Goal: Obtain resource: Download file/media

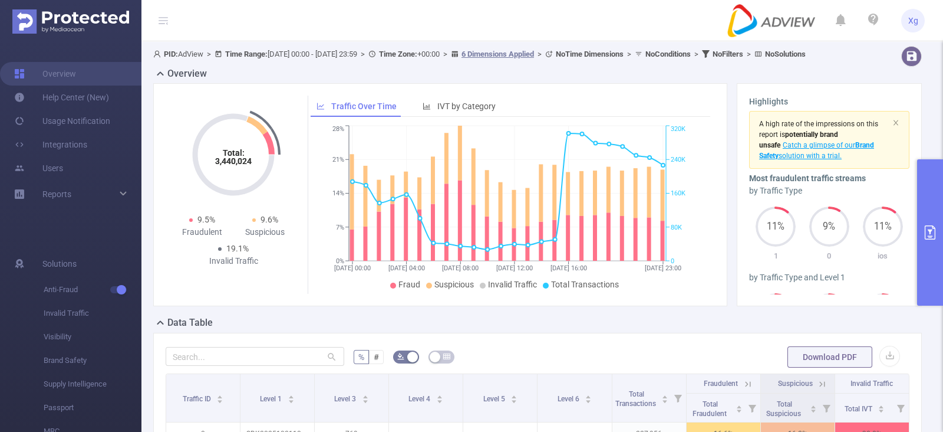
scroll to position [147, 0]
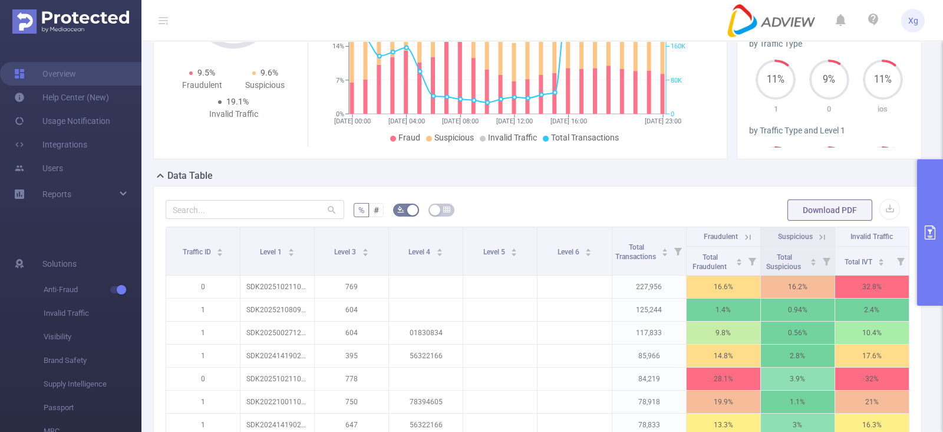
click at [928, 230] on icon "primary" at bounding box center [930, 232] width 14 height 14
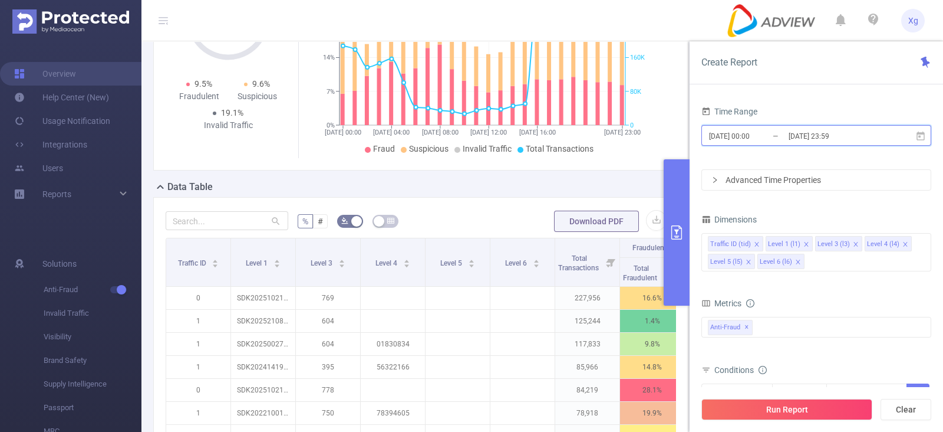
click at [924, 137] on icon at bounding box center [921, 135] width 8 height 9
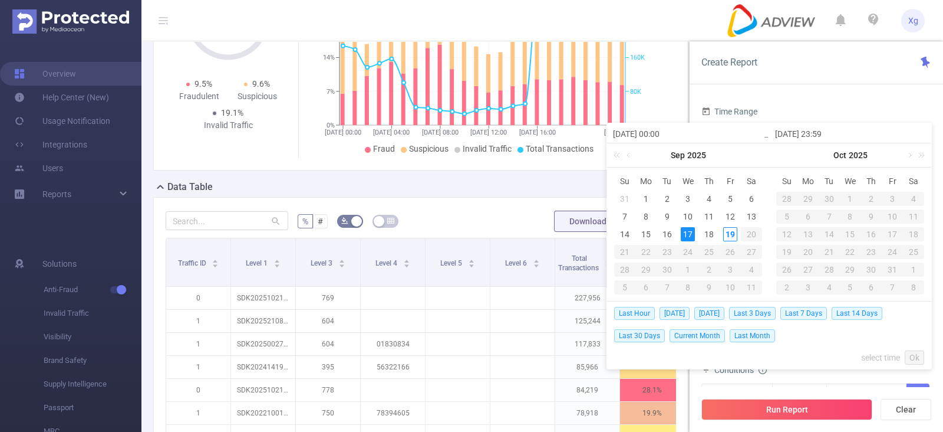
click at [709, 241] on td "18" at bounding box center [709, 234] width 21 height 18
click at [723, 218] on div "12" at bounding box center [730, 216] width 14 height 14
type input "2025-09-12 00:00"
type input "2025-09-18 23:59"
type input "2025-09-12 00:00"
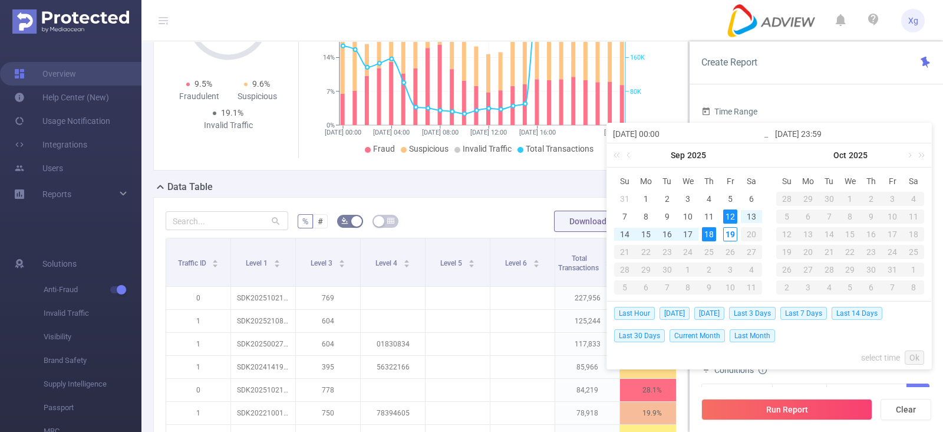
type input "2025-09-18 23:59"
click at [787, 405] on button "Run Report" at bounding box center [787, 409] width 171 height 21
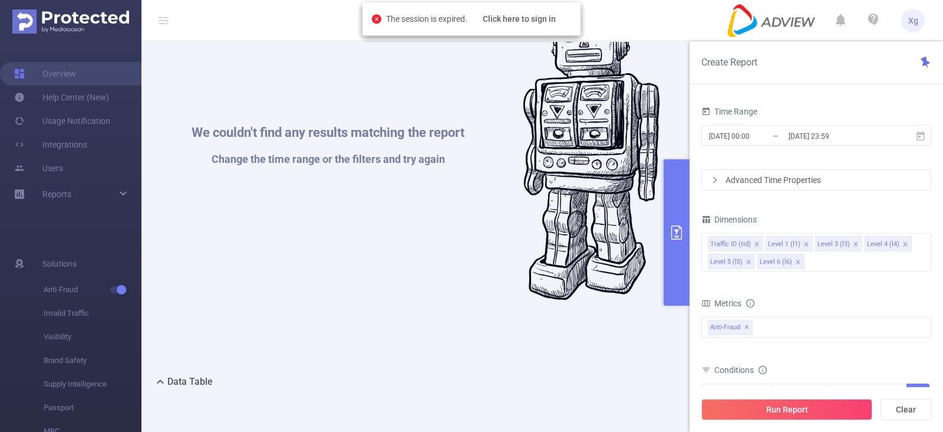
scroll to position [341, 0]
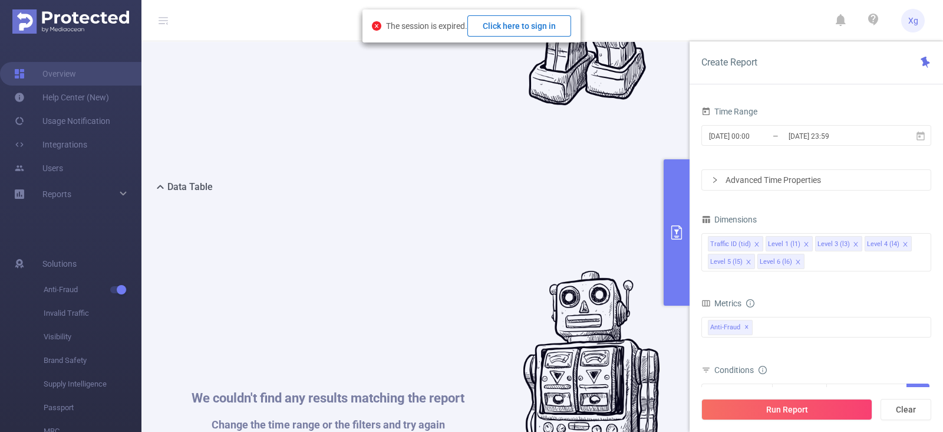
click at [523, 29] on button "Click here to sign in" at bounding box center [520, 25] width 104 height 21
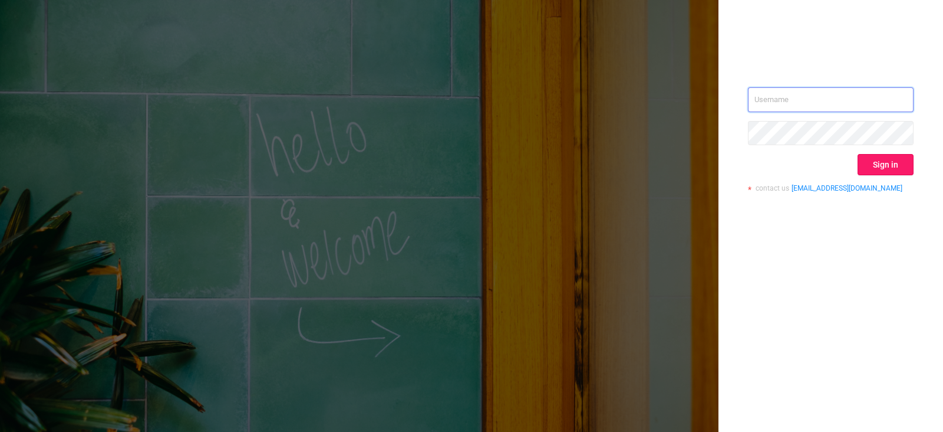
type input "[PERSON_NAME][EMAIL_ADDRESS][DOMAIN_NAME]"
click at [881, 160] on button "Sign in" at bounding box center [886, 164] width 56 height 21
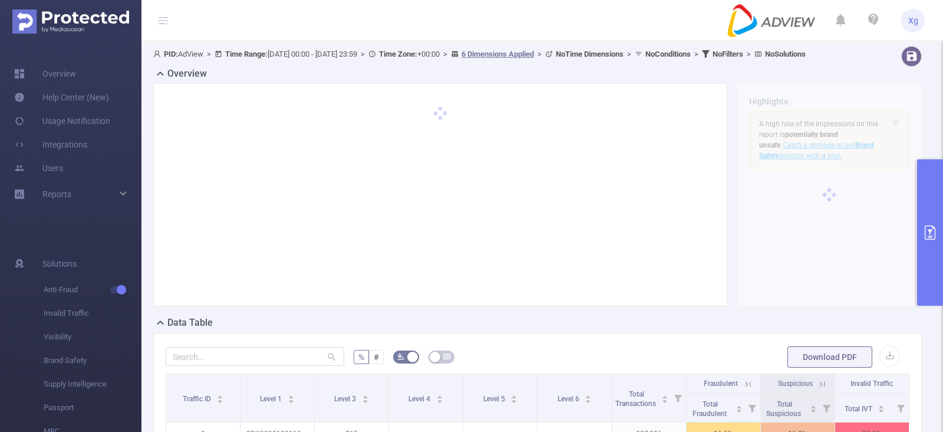
click at [931, 229] on icon "primary" at bounding box center [930, 232] width 11 height 14
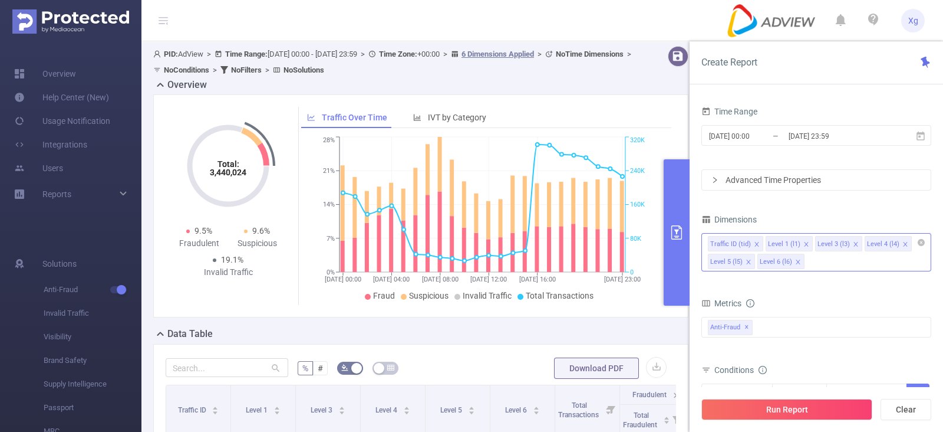
click at [897, 261] on div "Traffic ID (tid) Level 1 (l1) Level 3 (l3) Level 4 (l4) Level 5 (l5) Level 6 (l…" at bounding box center [817, 252] width 230 height 38
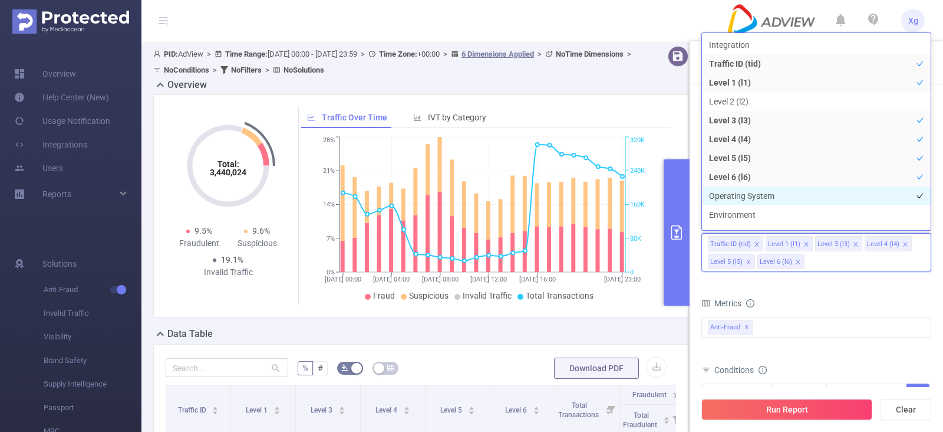
scroll to position [12, 0]
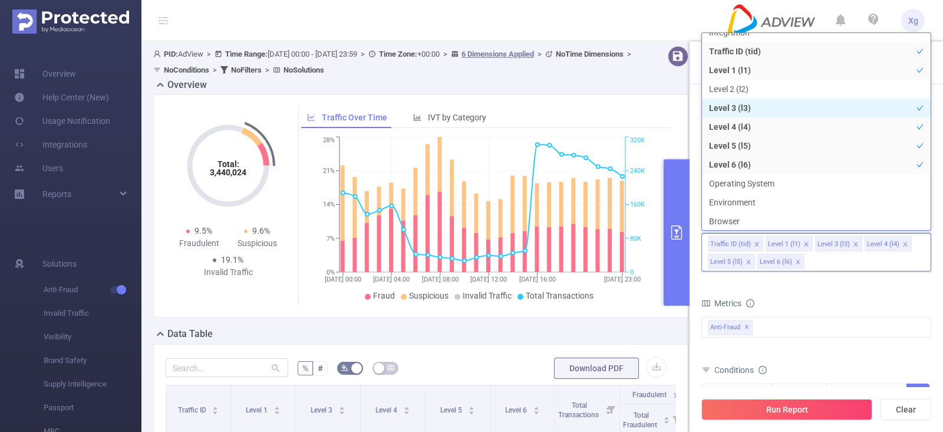
click at [745, 105] on li "Level 3 (l3)" at bounding box center [816, 107] width 229 height 19
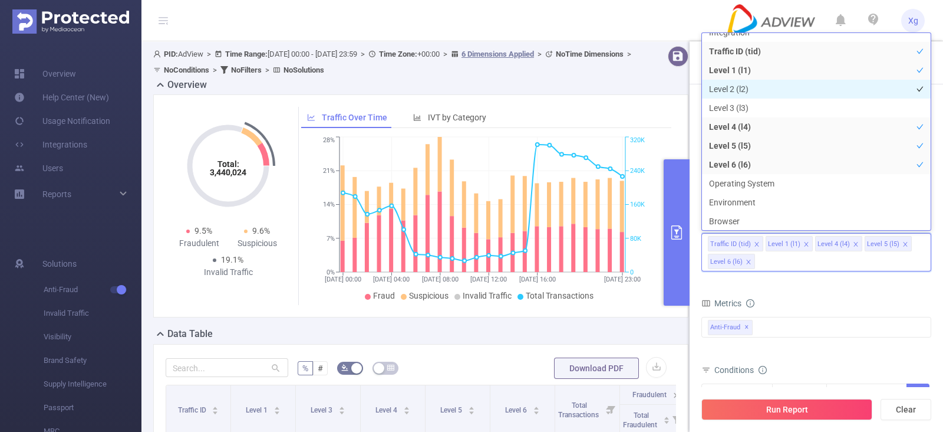
click at [810, 90] on li "Level 2 (l2)" at bounding box center [816, 89] width 229 height 19
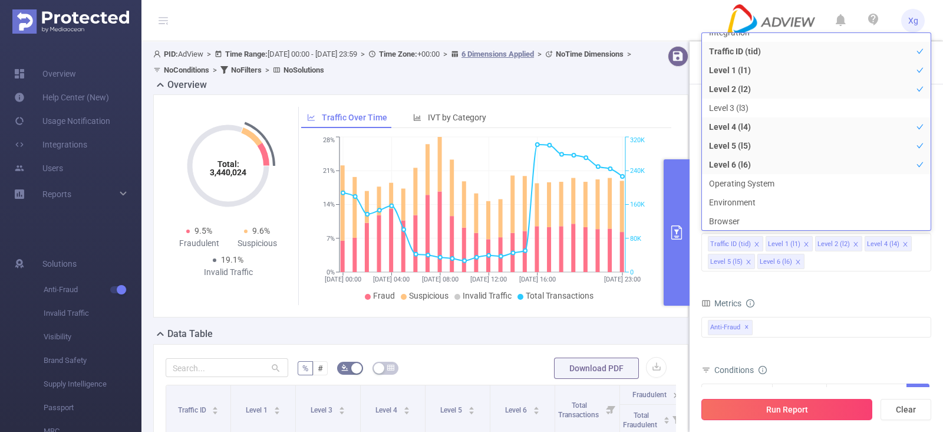
click at [814, 409] on button "Run Report" at bounding box center [787, 409] width 171 height 21
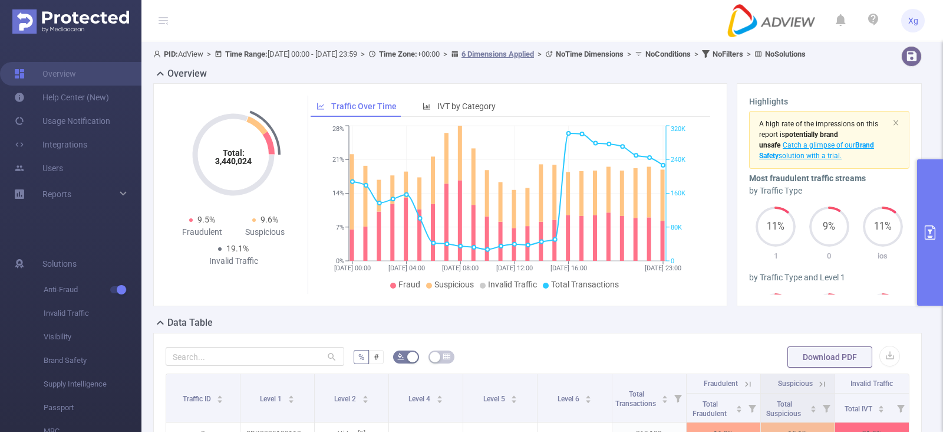
click at [923, 217] on button "primary" at bounding box center [930, 232] width 26 height 146
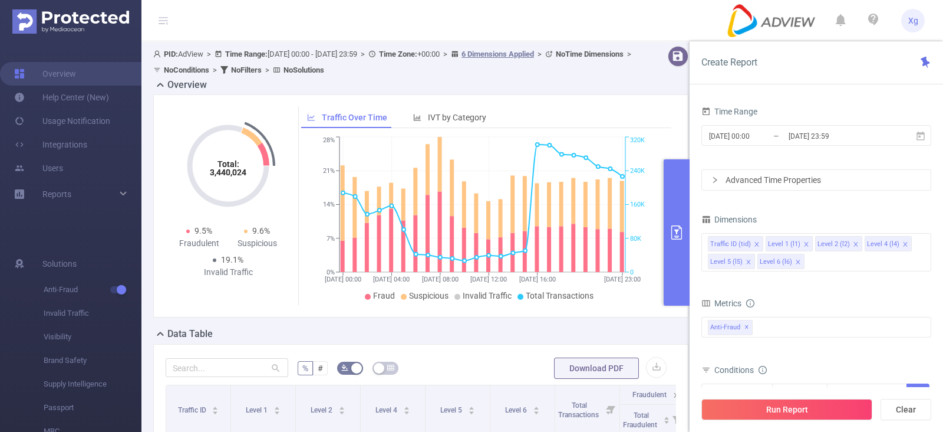
click at [319, 303] on icon "[DATE] 00:00 [DATE] 04:00 [DATE] 08:00 [DATE] 12:00 [DATE] 16:00 [DATE] 23:00 0…" at bounding box center [482, 219] width 363 height 171
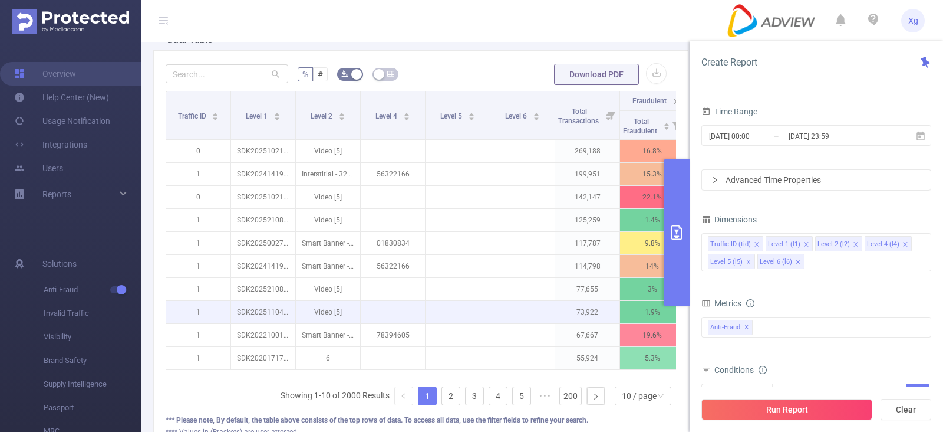
scroll to position [294, 0]
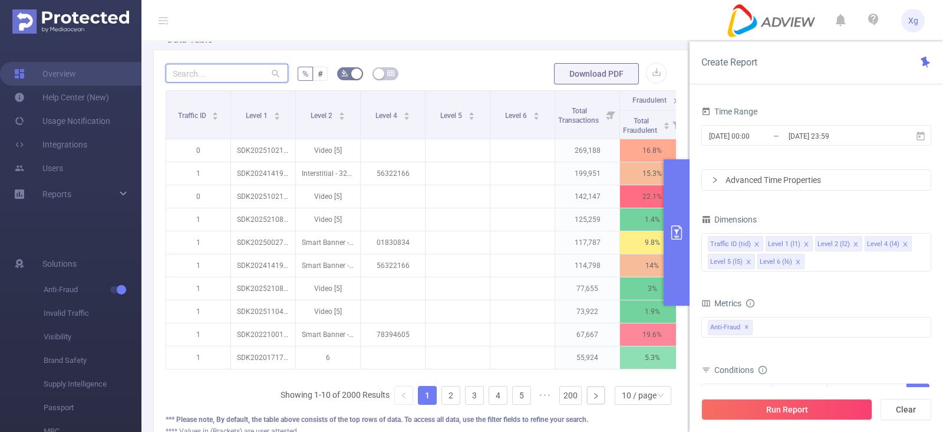
click at [219, 73] on input "text" at bounding box center [227, 73] width 123 height 19
paste input "sdk20251021100302ytwiya4hooryady"
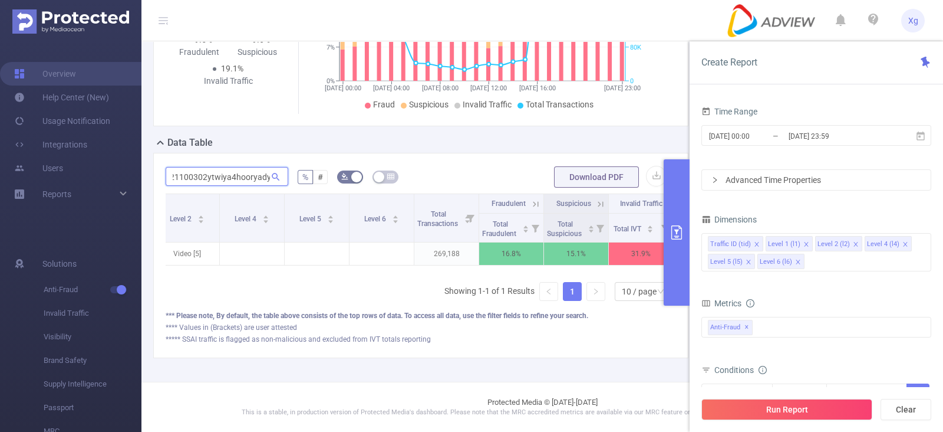
scroll to position [0, 0]
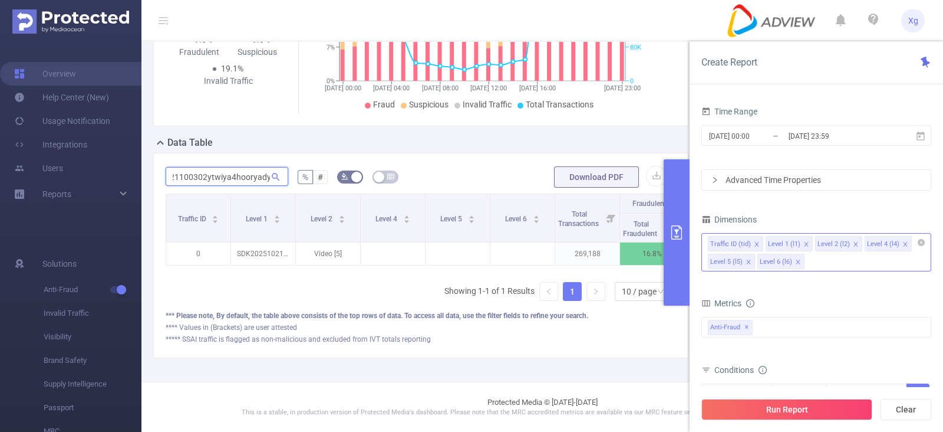
type input "sdk20251021100302ytwiya4hooryady"
click at [826, 256] on div "Traffic ID (tid) Level 1 (l1) Level 2 (l2) Level 4 (l4) Level 5 (l5) Level 6 (l…" at bounding box center [817, 252] width 230 height 38
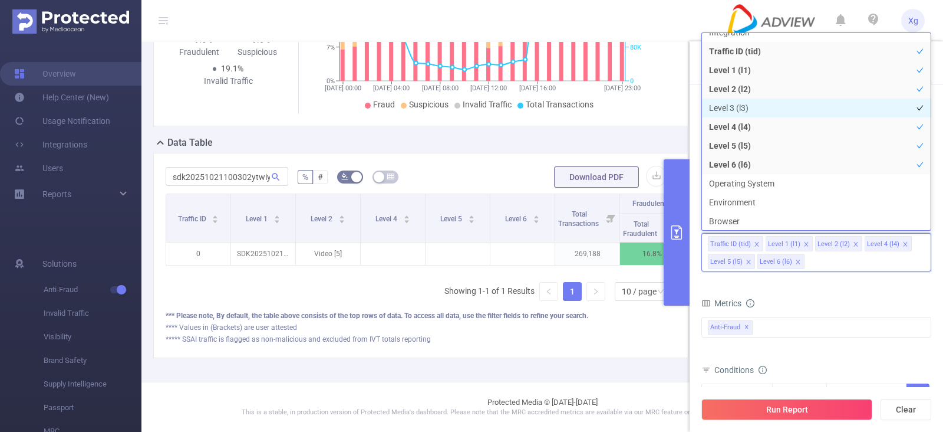
click at [769, 106] on li "Level 3 (l3)" at bounding box center [816, 107] width 229 height 19
click at [460, 136] on div "Data Table" at bounding box center [425, 144] width 545 height 17
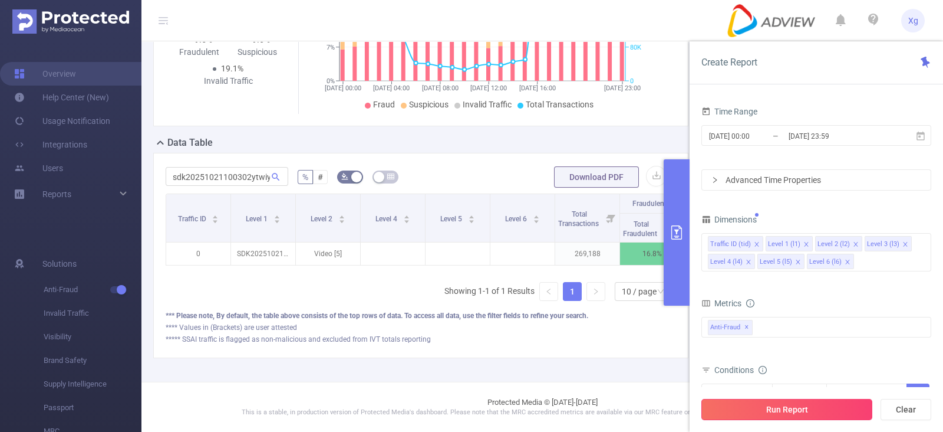
click at [781, 407] on button "Run Report" at bounding box center [787, 409] width 171 height 21
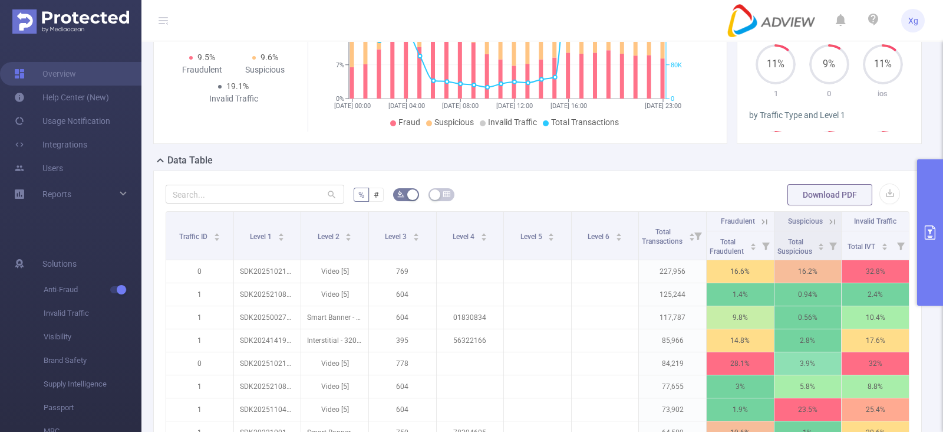
click at [177, 183] on div "% # Download PDF Traffic ID Level 1 Level 2 Level 3 Level 4 Level 5 Level 6 Tot…" at bounding box center [537, 376] width 769 height 412
click at [206, 195] on div at bounding box center [255, 195] width 179 height 24
click at [221, 201] on input "text" at bounding box center [255, 194] width 179 height 19
paste input "sdk20251021100302ytwiya4hooryady"
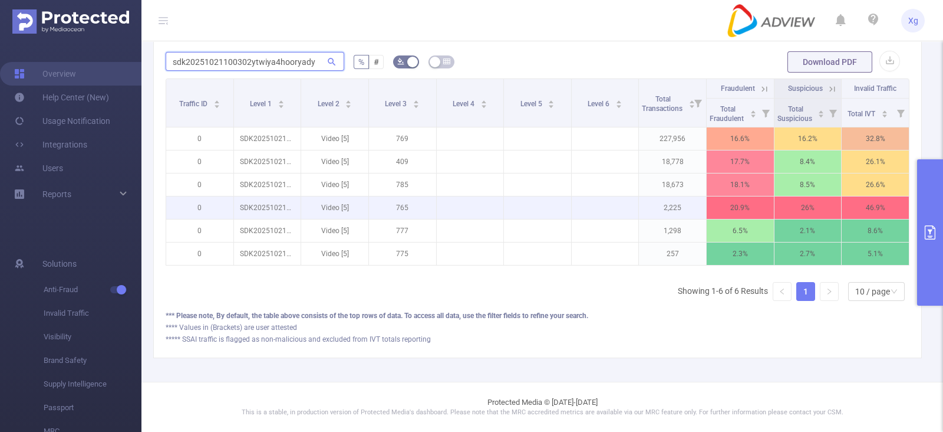
scroll to position [315, 0]
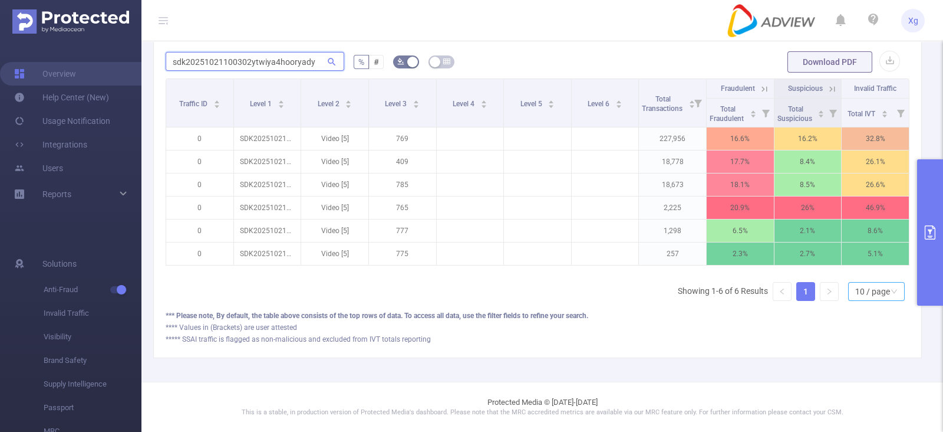
type input "sdk20251021100302ytwiya4hooryady"
click at [891, 292] on icon "icon: down" at bounding box center [894, 291] width 7 height 7
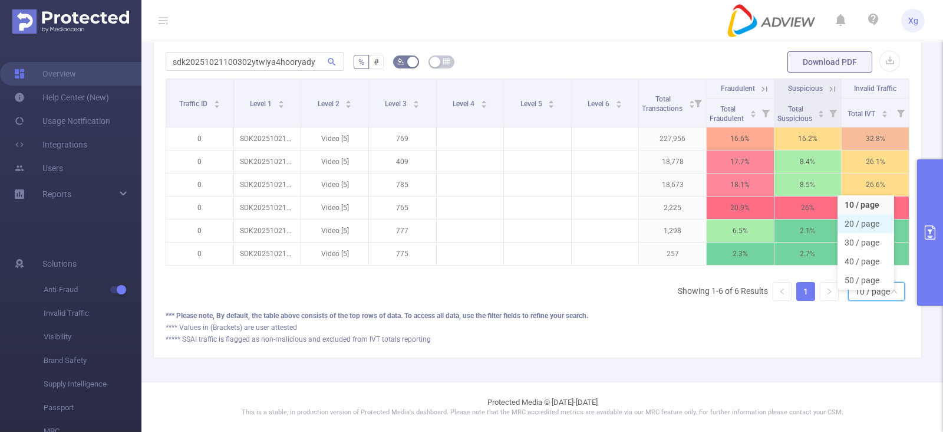
click at [873, 214] on li "20 / page" at bounding box center [866, 223] width 57 height 19
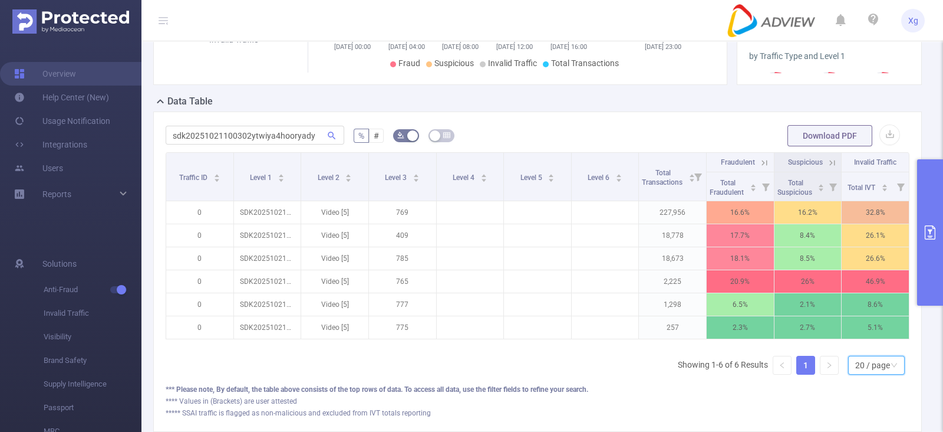
scroll to position [242, 0]
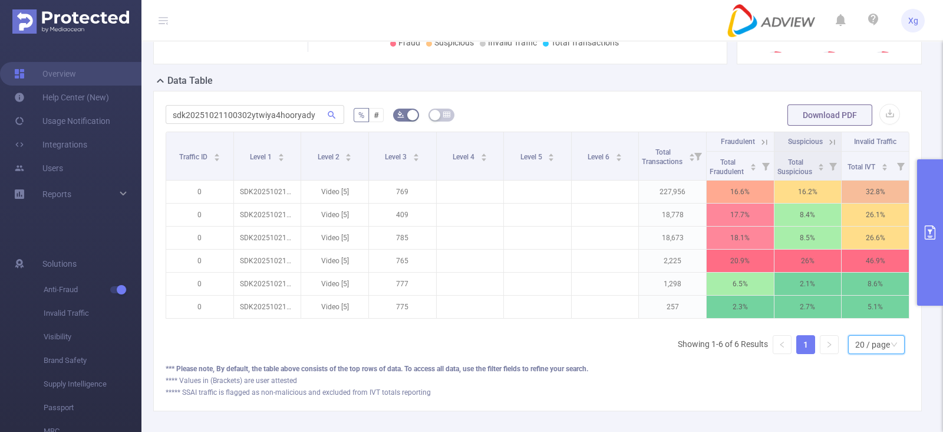
click at [929, 212] on button "primary" at bounding box center [930, 232] width 26 height 146
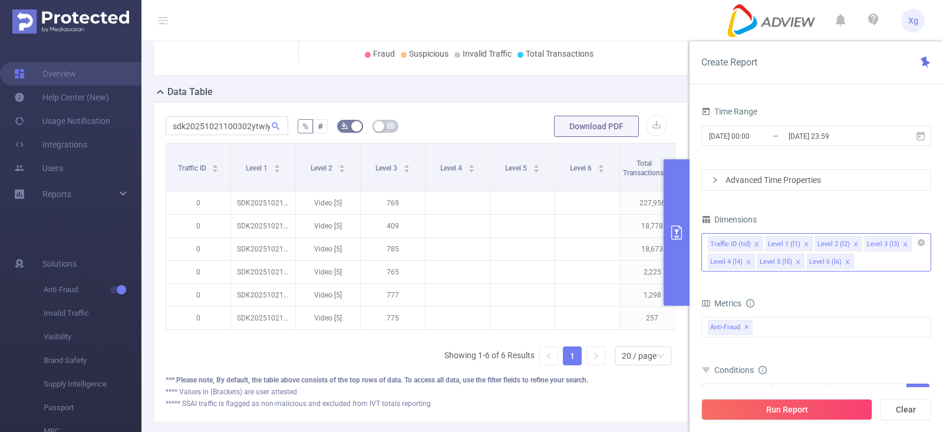
click at [866, 259] on div "Traffic ID (tid) Level 1 (l1) Level 2 (l2) Level 3 (l3) Level 4 (l4) Level 5 (l…" at bounding box center [817, 252] width 230 height 38
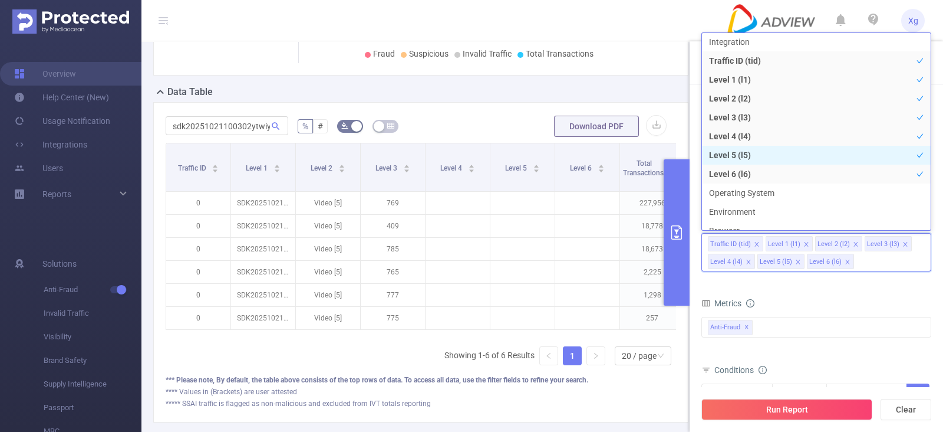
scroll to position [0, 0]
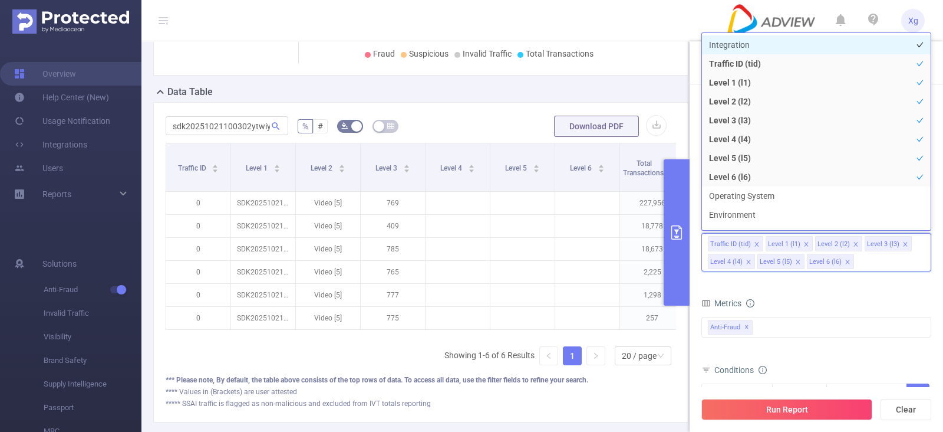
click at [767, 37] on li "Integration" at bounding box center [816, 44] width 229 height 19
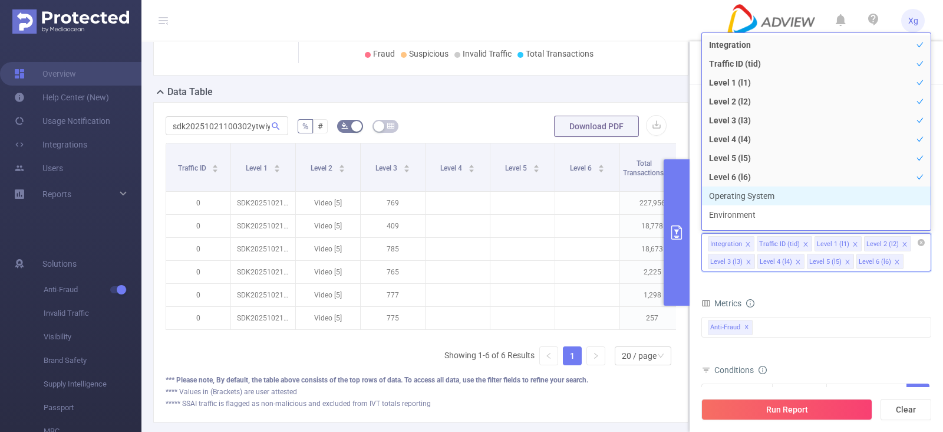
scroll to position [12, 0]
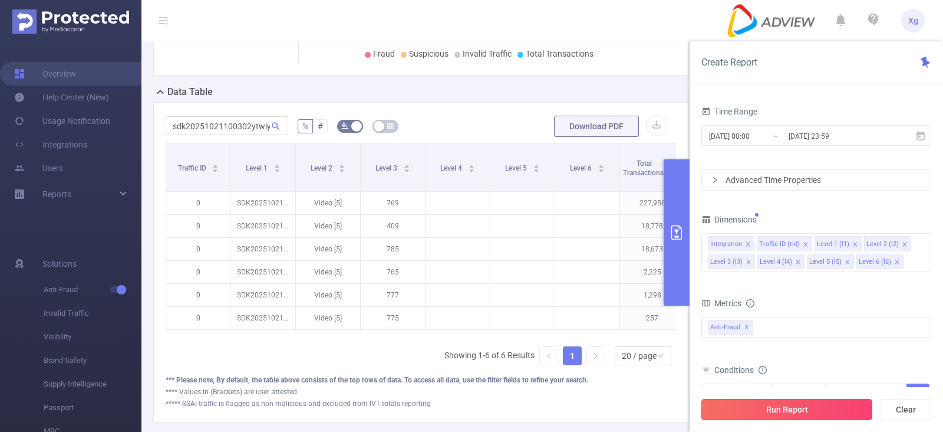
click at [834, 404] on button "Run Report" at bounding box center [787, 409] width 171 height 21
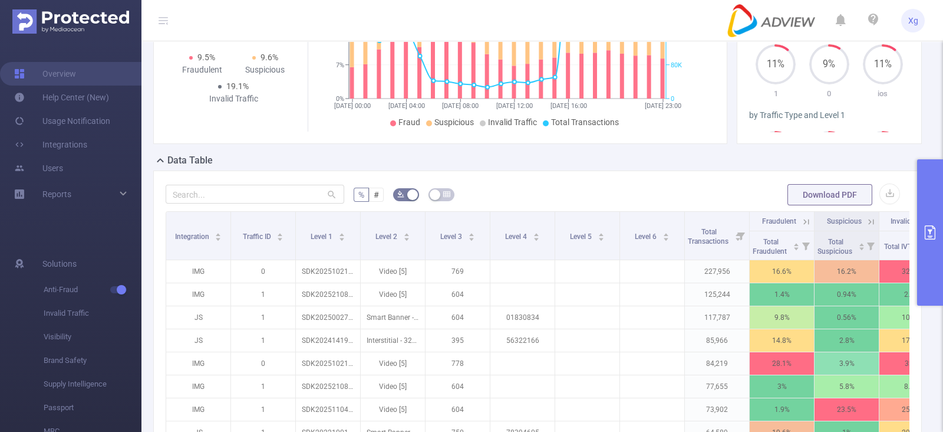
click at [928, 228] on icon "primary" at bounding box center [930, 232] width 14 height 14
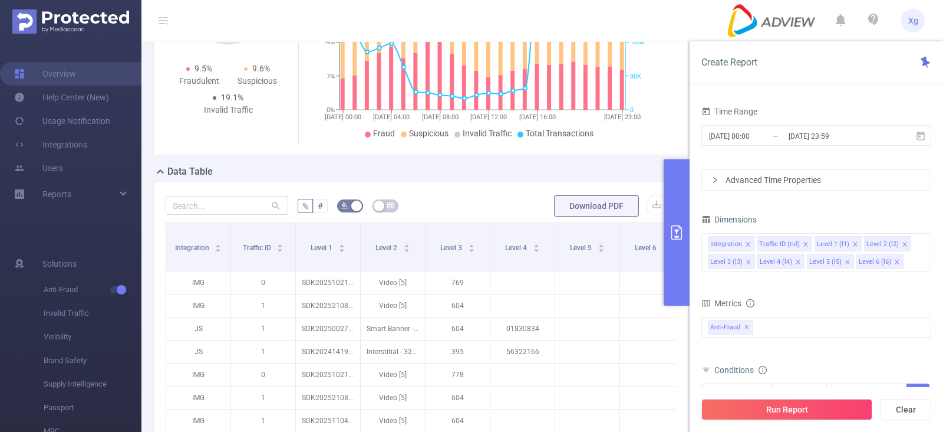
click at [450, 184] on div "% # Download PDF Integration Traffic ID Level 1 Level 2 Level 3 Level 4 Level 5…" at bounding box center [420, 388] width 535 height 412
click at [668, 216] on button "primary" at bounding box center [677, 232] width 26 height 146
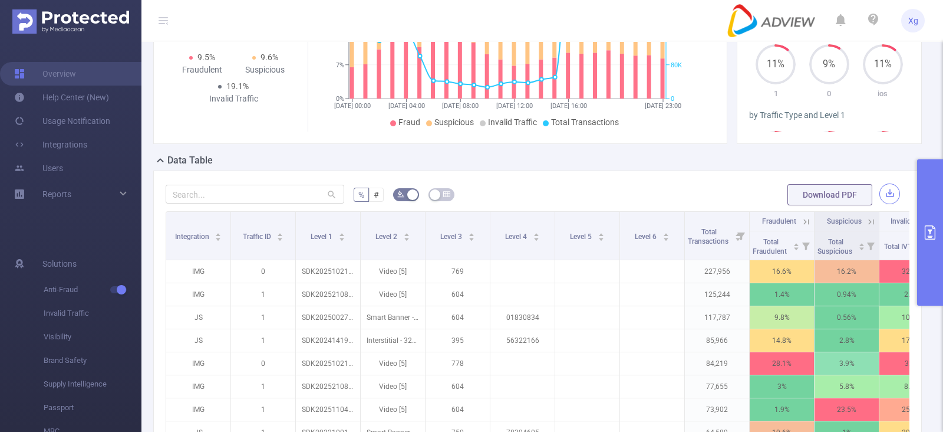
click at [880, 204] on button "button" at bounding box center [890, 193] width 21 height 21
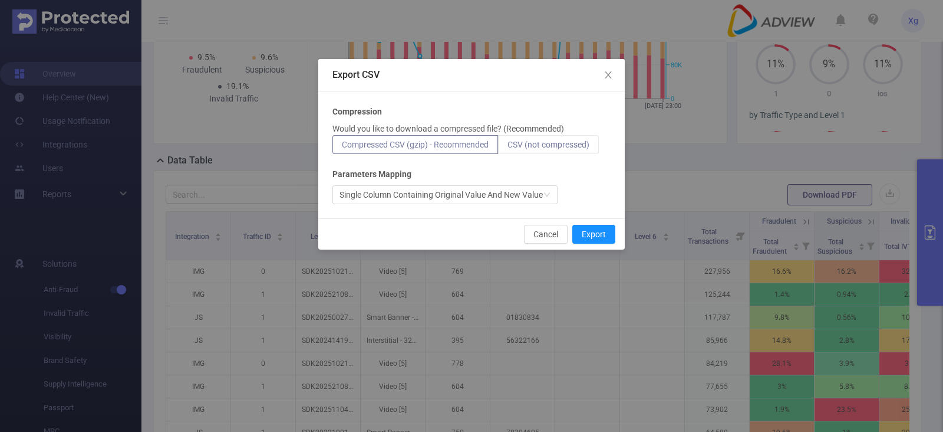
click at [548, 152] on label "CSV (not compressed)" at bounding box center [548, 144] width 101 height 19
click at [508, 147] on input "CSV (not compressed)" at bounding box center [508, 147] width 0 height 0
click at [601, 231] on button "Export" at bounding box center [593, 234] width 43 height 19
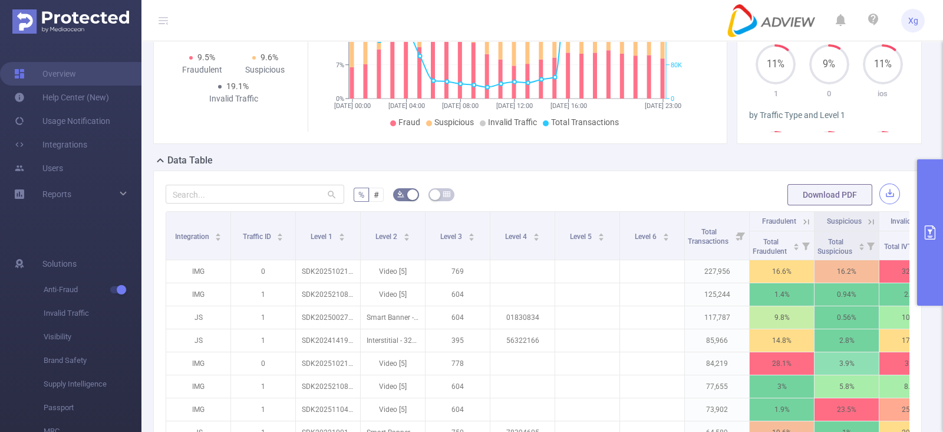
click at [884, 201] on button "button" at bounding box center [890, 193] width 21 height 21
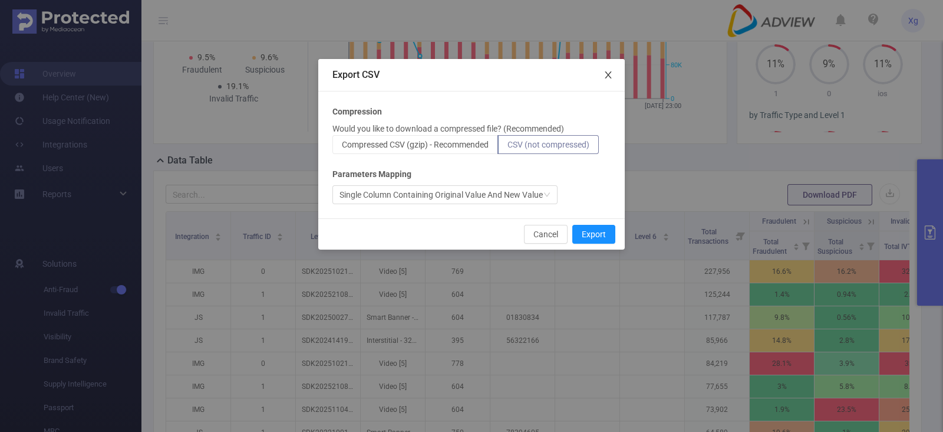
click at [610, 75] on icon "icon: close" at bounding box center [608, 74] width 9 height 9
